Goal: Register for event/course

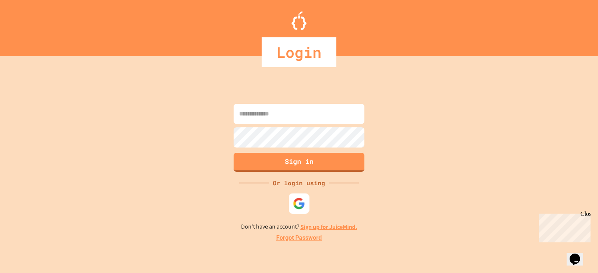
click at [298, 198] on img at bounding box center [299, 203] width 12 height 12
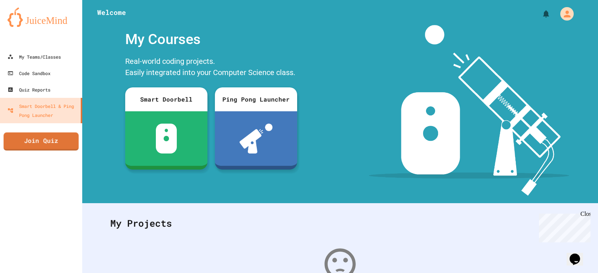
click at [48, 142] on link "Join Quiz" at bounding box center [41, 142] width 75 height 18
